Goal: Task Accomplishment & Management: Manage account settings

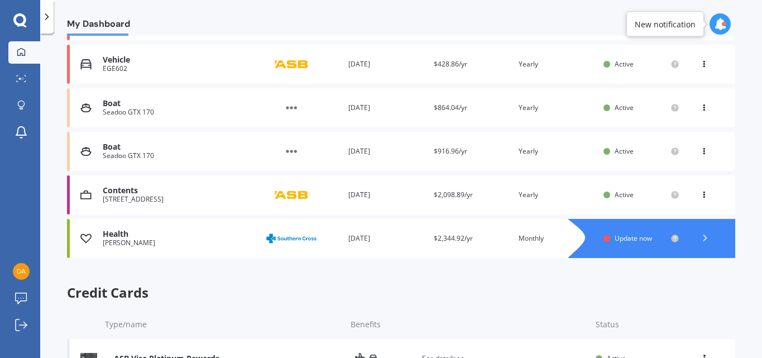
scroll to position [384, 0]
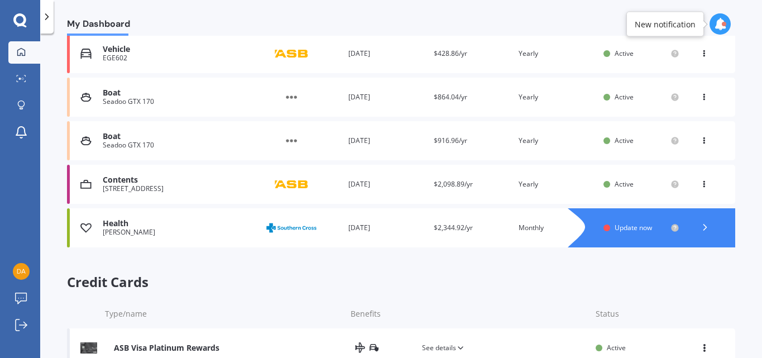
click at [639, 227] on span "Update now" at bounding box center [633, 227] width 37 height 9
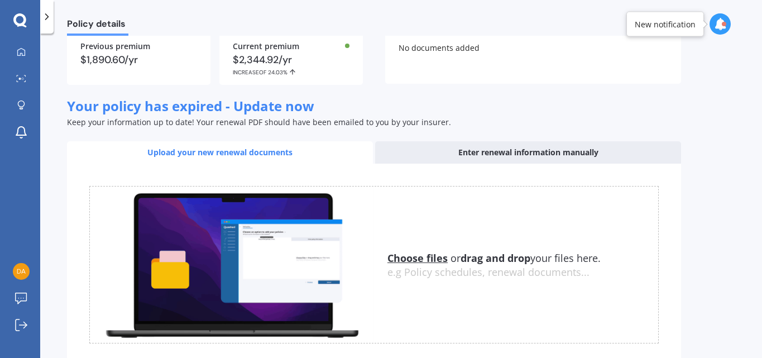
scroll to position [107, 0]
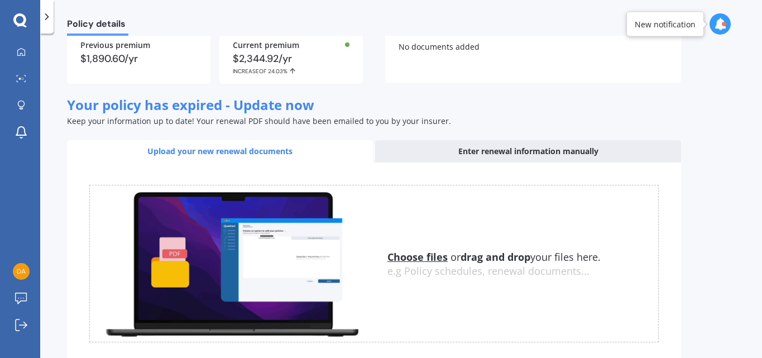
click at [487, 150] on div "Enter renewal information manually" at bounding box center [528, 151] width 306 height 22
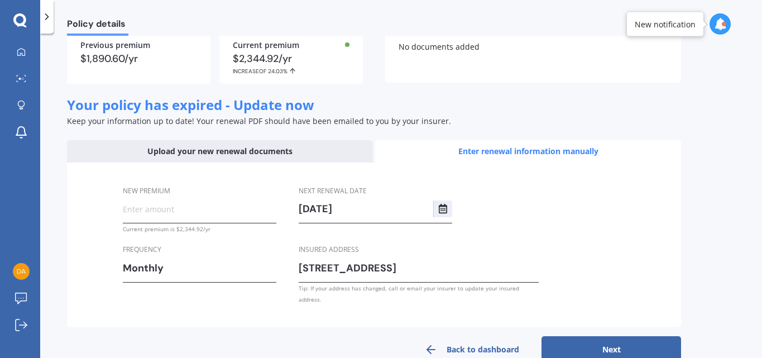
scroll to position [121, 0]
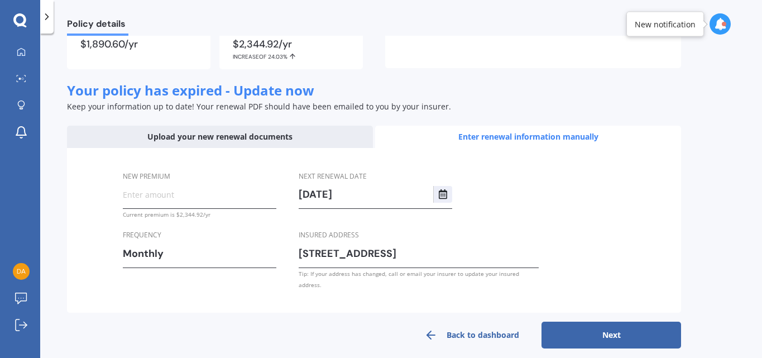
click at [231, 191] on input "New premium" at bounding box center [200, 194] width 154 height 17
type input "$224.94"
click at [602, 208] on div "New premium $224.94 Current premium is $2,344.92/yr Frequency Monthly Yearly Si…" at bounding box center [374, 230] width 614 height 165
click at [615, 328] on button "Next" at bounding box center [612, 335] width 140 height 27
select select "01"
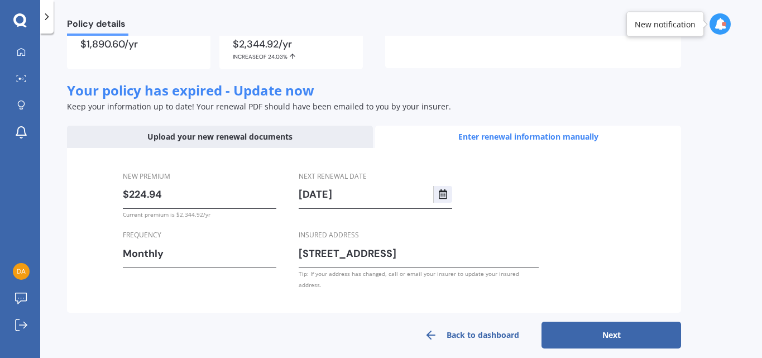
select select "09"
select select "2026"
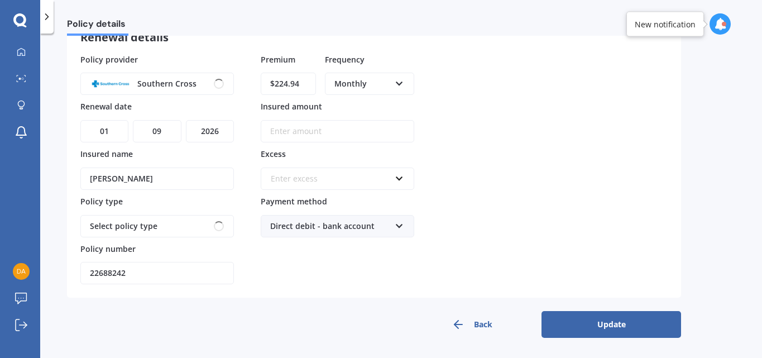
scroll to position [76, 0]
click at [626, 320] on button "Update" at bounding box center [612, 324] width 140 height 27
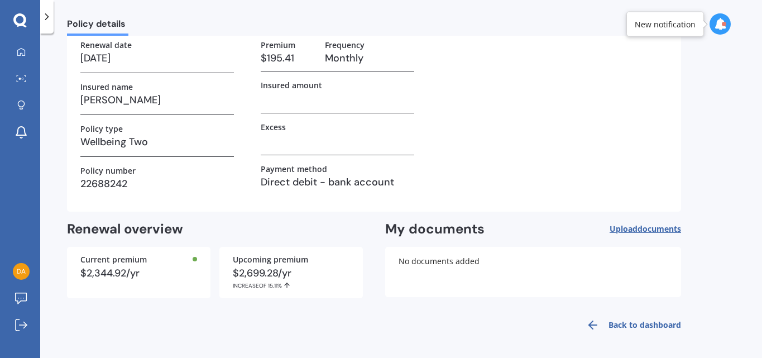
scroll to position [0, 0]
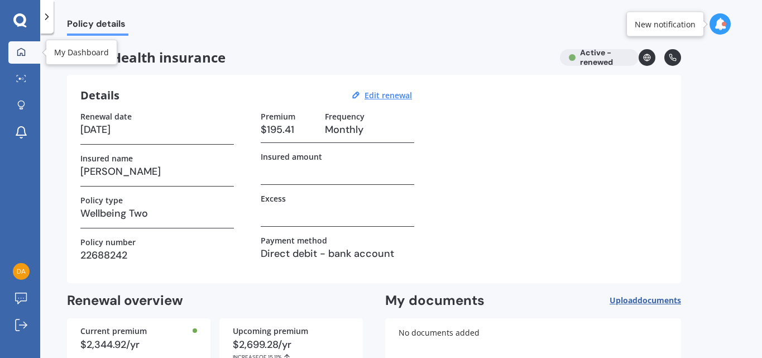
click at [21, 52] on icon at bounding box center [21, 51] width 9 height 9
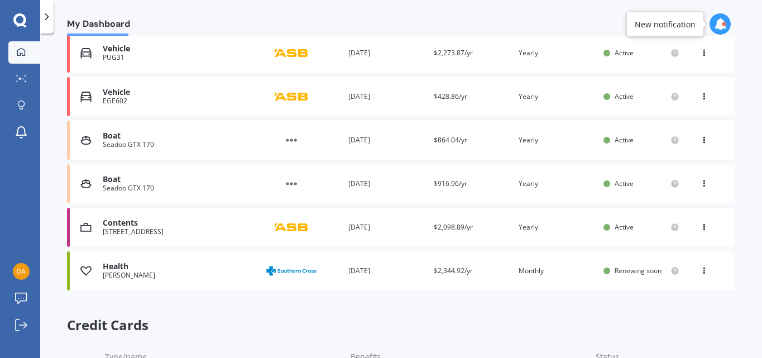
scroll to position [352, 0]
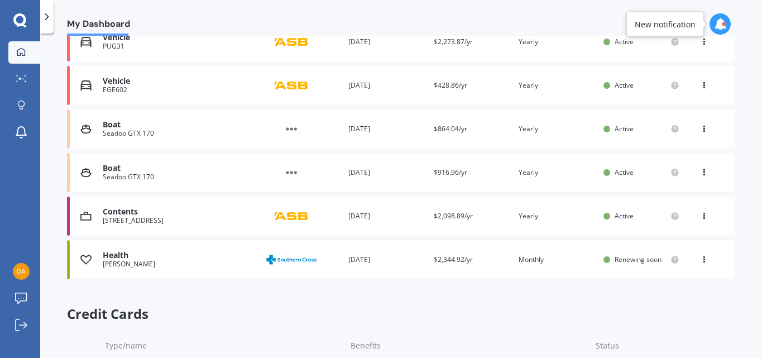
click at [627, 261] on span "Renewing soon" at bounding box center [638, 259] width 47 height 9
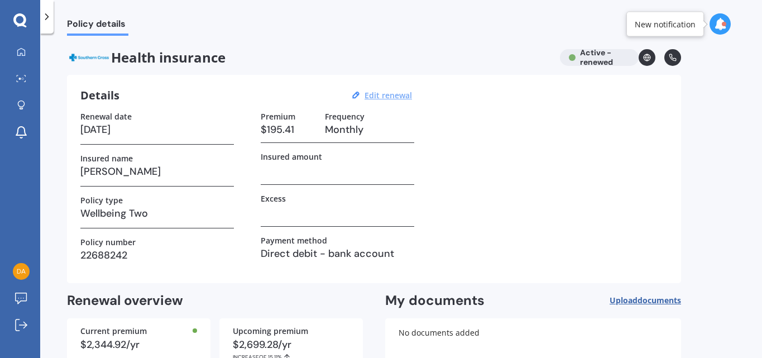
click at [375, 92] on u "Edit renewal" at bounding box center [388, 95] width 47 height 11
select select "01"
select select "09"
select select "2026"
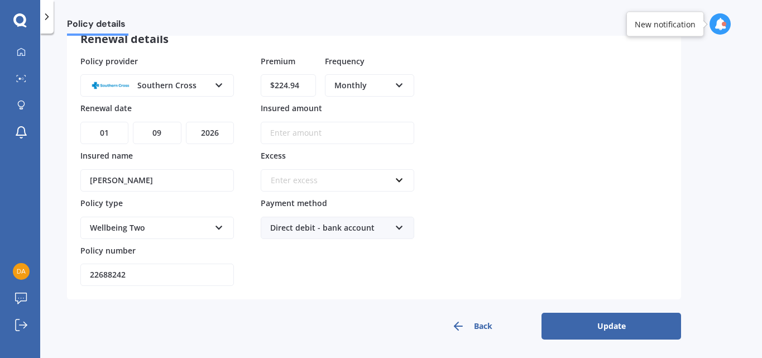
scroll to position [76, 0]
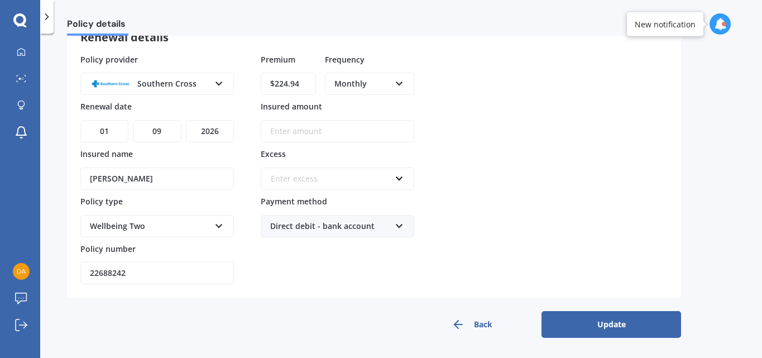
click at [628, 322] on button "Update" at bounding box center [612, 324] width 140 height 27
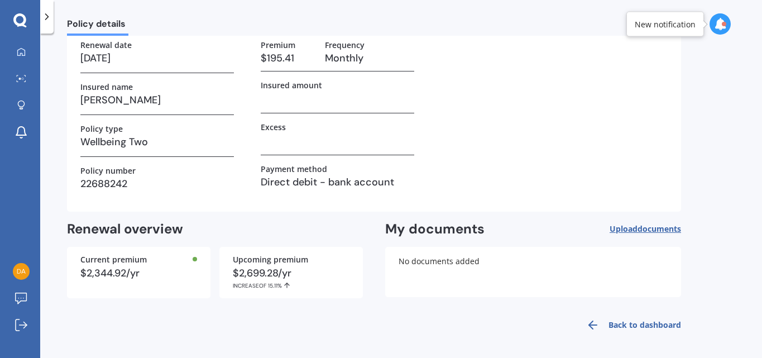
scroll to position [0, 0]
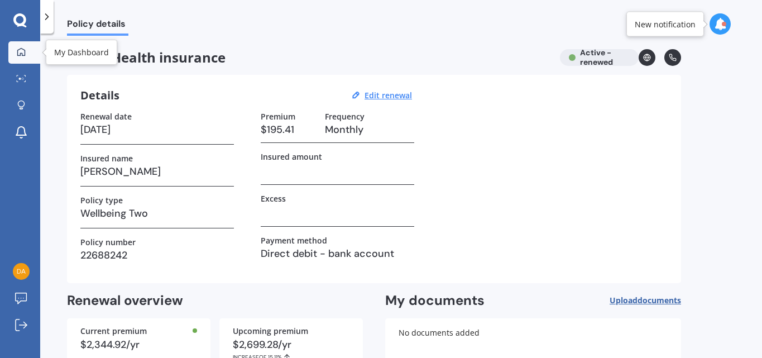
click at [17, 50] on icon at bounding box center [21, 51] width 8 height 8
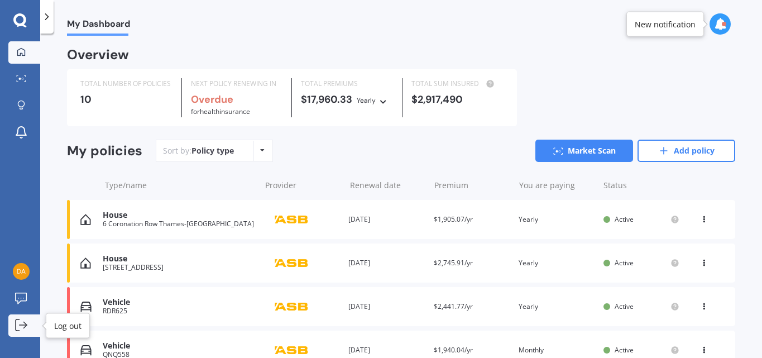
click at [23, 329] on icon at bounding box center [21, 325] width 12 height 12
